Goal: Share content

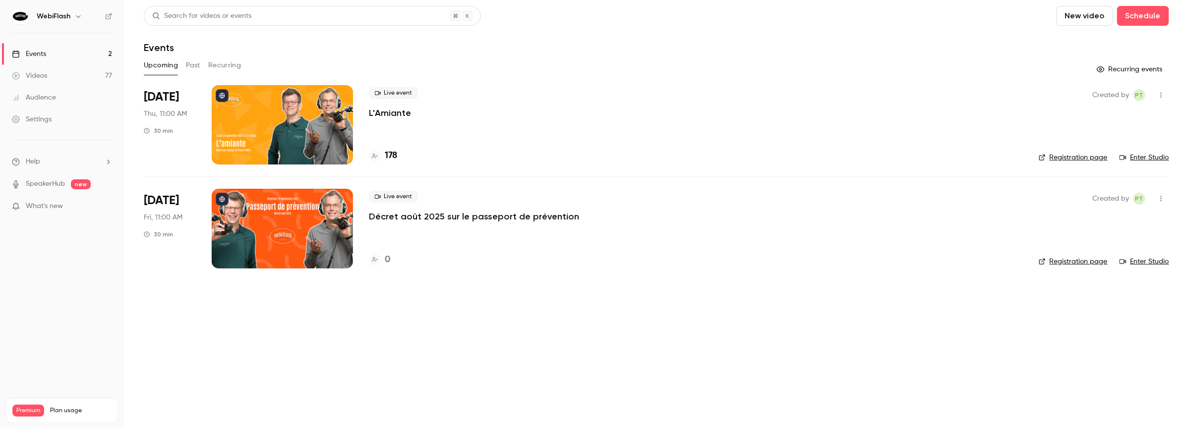
click at [325, 222] on div at bounding box center [282, 228] width 141 height 79
drag, startPoint x: 572, startPoint y: 218, endPoint x: 369, endPoint y: 218, distance: 203.2
click at [369, 218] on div "Live event Décret [DATE] sur le passeport de prévention" at bounding box center [696, 207] width 654 height 32
copy p "Décret août 2025 sur le passeport de prévention"
click at [439, 213] on p "Décret août 2025 sur le passeport de prévention" at bounding box center [474, 217] width 210 height 12
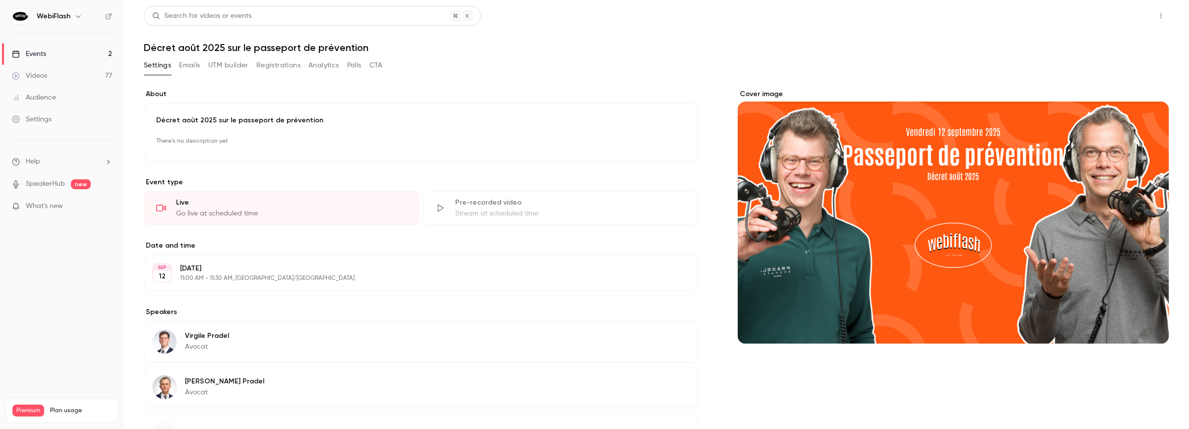
click at [1122, 17] on button "Share" at bounding box center [1125, 16] width 39 height 20
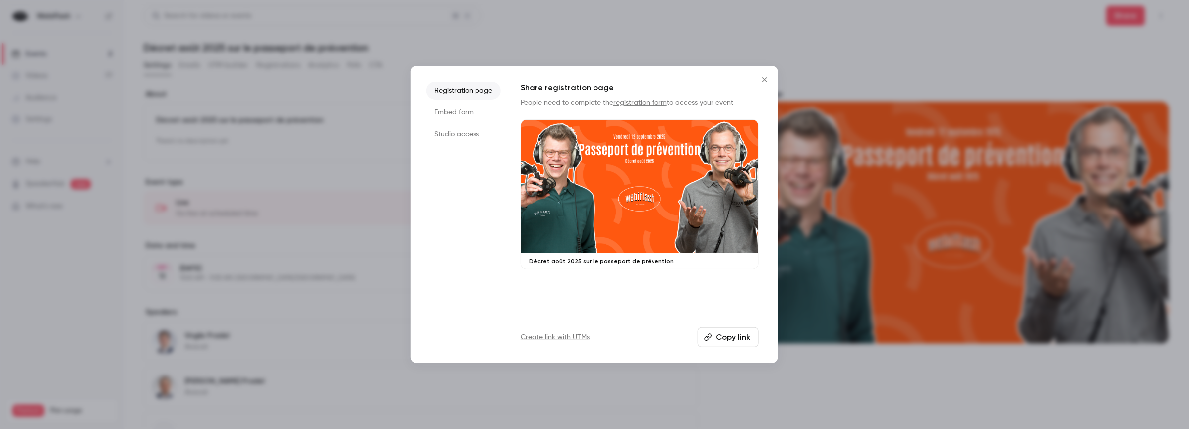
click at [736, 335] on button "Copy link" at bounding box center [727, 338] width 61 height 20
